Goal: Feedback & Contribution: Leave review/rating

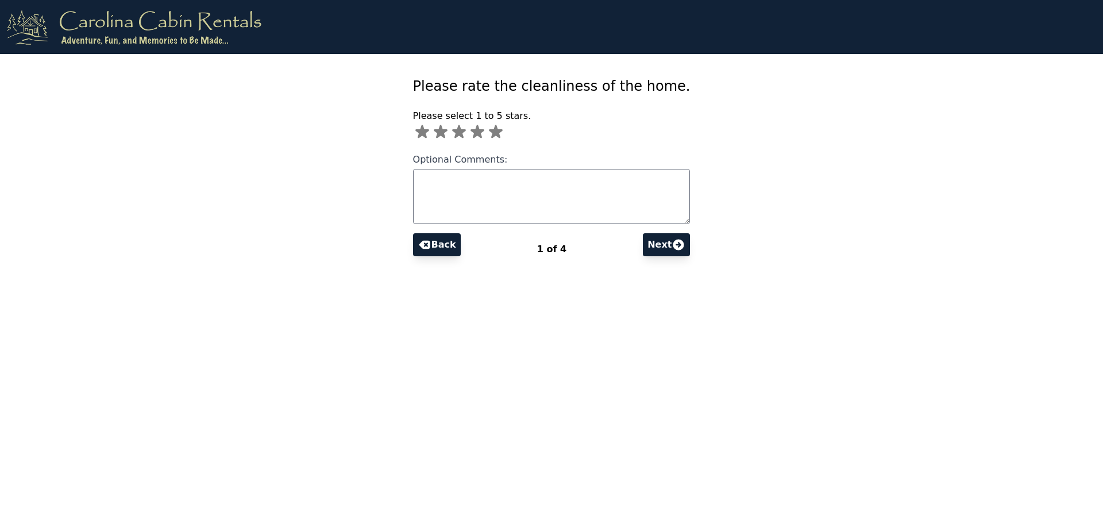
click at [484, 136] on icon at bounding box center [477, 131] width 14 height 13
click at [652, 243] on button "Next" at bounding box center [666, 244] width 47 height 23
click at [480, 136] on icon at bounding box center [470, 132] width 18 height 18
click at [647, 246] on button "Next" at bounding box center [654, 244] width 47 height 23
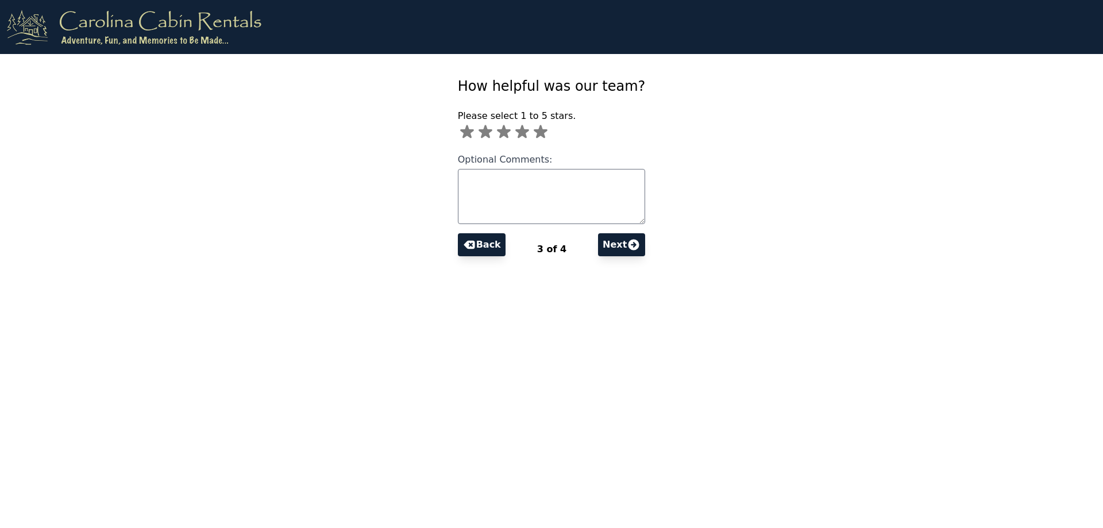
click at [547, 136] on icon at bounding box center [541, 131] width 14 height 13
click at [608, 245] on button "Next" at bounding box center [621, 244] width 47 height 23
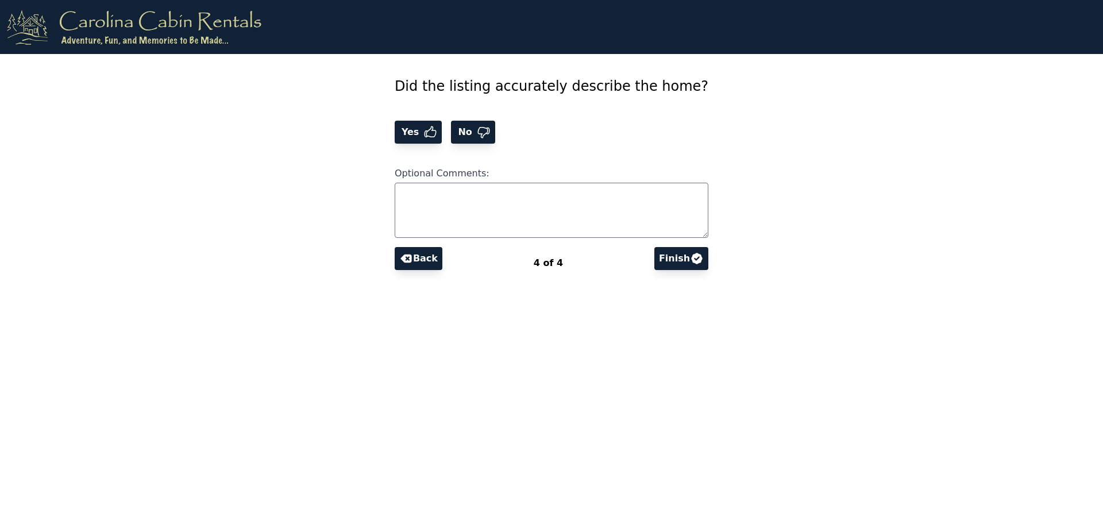
click at [476, 132] on span "No" at bounding box center [466, 132] width 21 height 14
click at [660, 260] on button "Finish" at bounding box center [681, 258] width 54 height 23
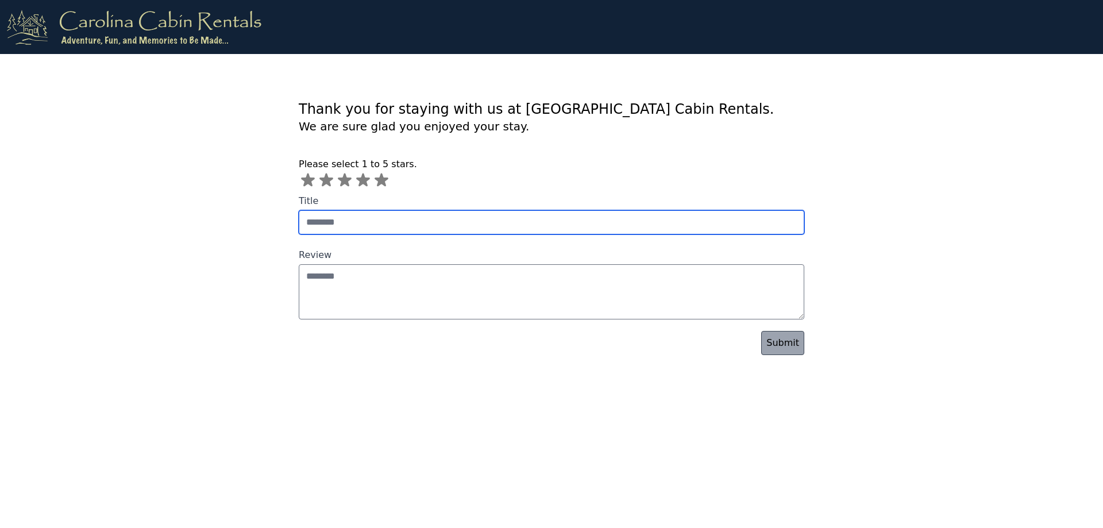
click at [364, 223] on input "Title" at bounding box center [552, 222] width 506 height 24
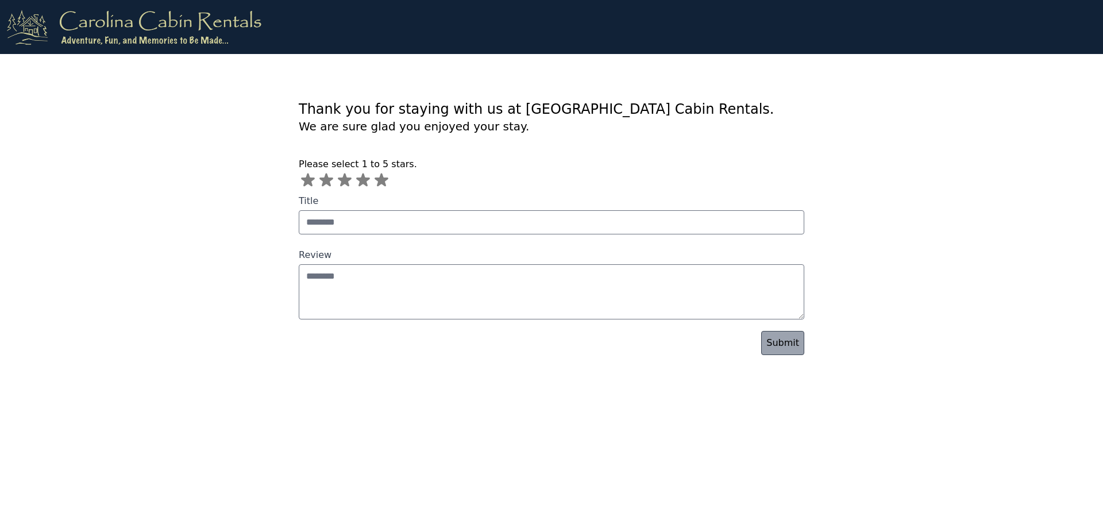
click at [233, 290] on section "Thank you for staying with us at [GEOGRAPHIC_DATA] Cabin Rentals. We are sure g…" at bounding box center [551, 204] width 882 height 301
click at [346, 184] on icon at bounding box center [345, 179] width 14 height 13
click at [790, 346] on link "Submit" at bounding box center [782, 343] width 43 height 24
